Goal: Task Accomplishment & Management: Manage account settings

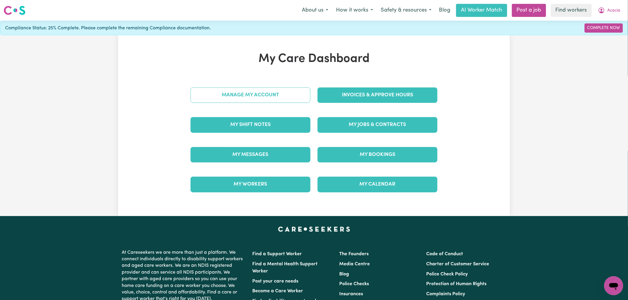
click at [260, 92] on link "Manage My Account" at bounding box center [251, 95] width 120 height 15
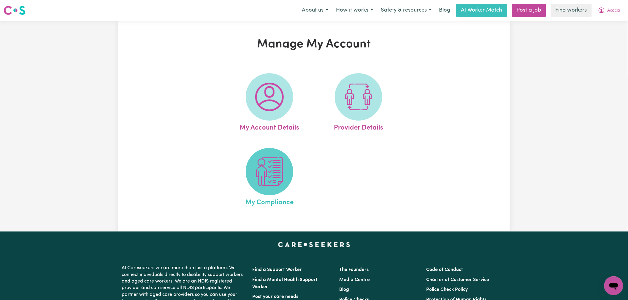
click at [267, 188] on span at bounding box center [269, 171] width 47 height 47
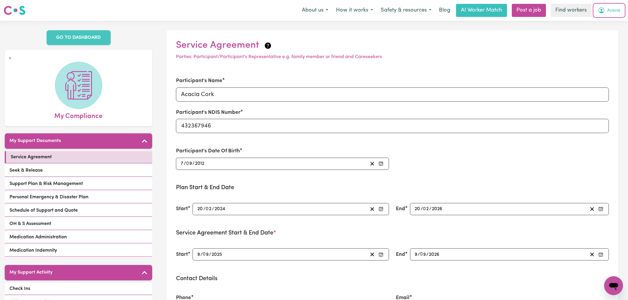
drag, startPoint x: 611, startPoint y: 7, endPoint x: 611, endPoint y: 15, distance: 8.0
click at [611, 8] on button "Acacia" at bounding box center [609, 10] width 30 height 12
click at [619, 10] on span "Acacia" at bounding box center [614, 10] width 13 height 7
click at [611, 11] on span "Acacia" at bounding box center [614, 10] width 13 height 7
click at [595, 32] on link "Logout" at bounding box center [600, 33] width 47 height 11
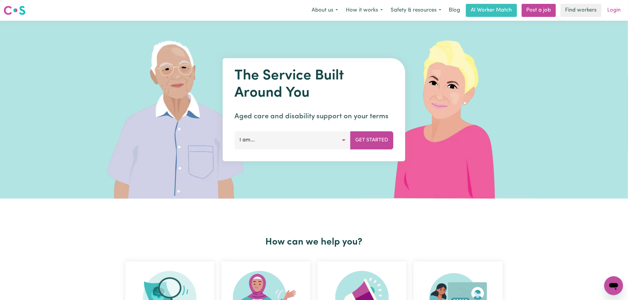
click at [615, 11] on link "Login" at bounding box center [614, 10] width 20 height 13
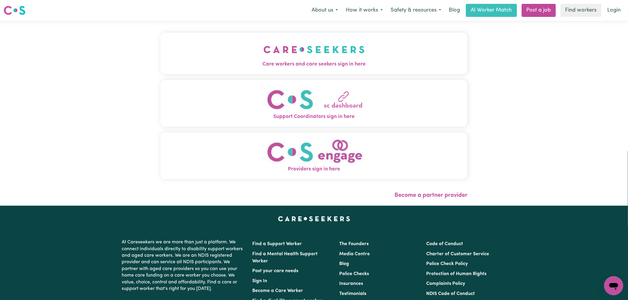
click at [211, 44] on button "Care workers and care seekers sign in here" at bounding box center [314, 54] width 307 height 42
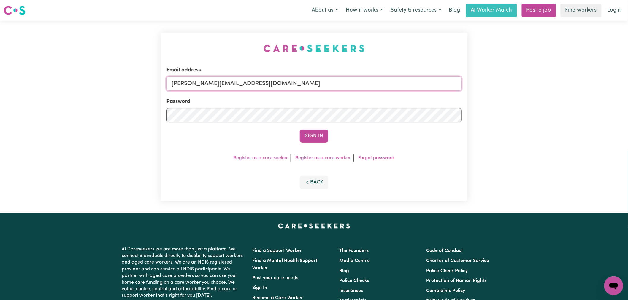
click at [264, 88] on input "[PERSON_NAME][EMAIL_ADDRESS][DOMAIN_NAME]" at bounding box center [314, 84] width 295 height 14
drag, startPoint x: 311, startPoint y: 85, endPoint x: 202, endPoint y: 81, distance: 109.0
click at [202, 81] on input "[EMAIL_ADDRESS][DOMAIN_NAME]" at bounding box center [314, 84] width 295 height 14
type input "[EMAIL_ADDRESS][DOMAIN_NAME]"
click at [300, 130] on button "Sign In" at bounding box center [314, 136] width 28 height 13
